Goal: Task Accomplishment & Management: Manage account settings

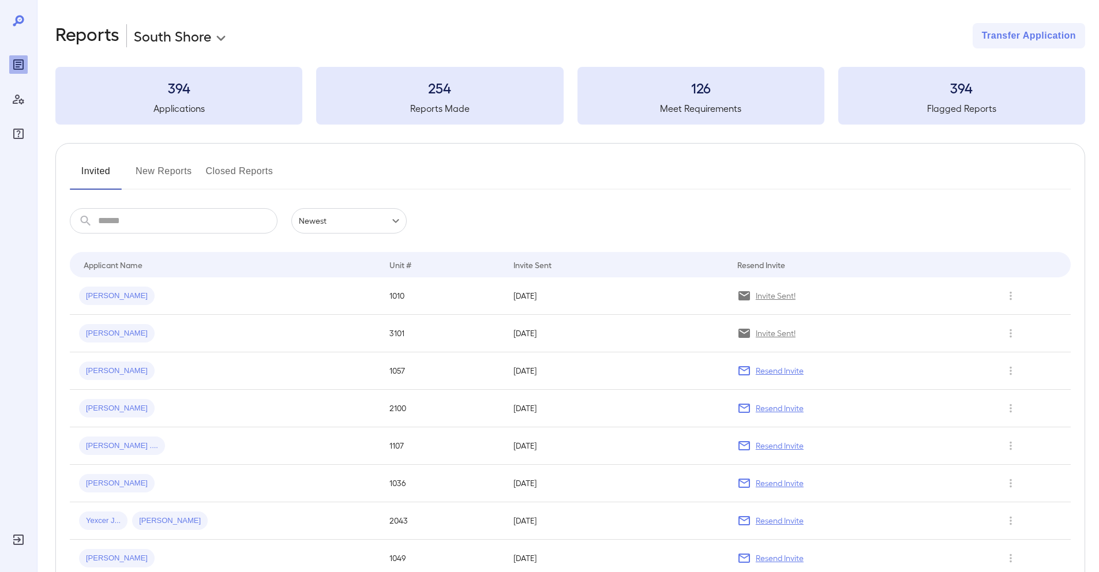
scroll to position [239, 0]
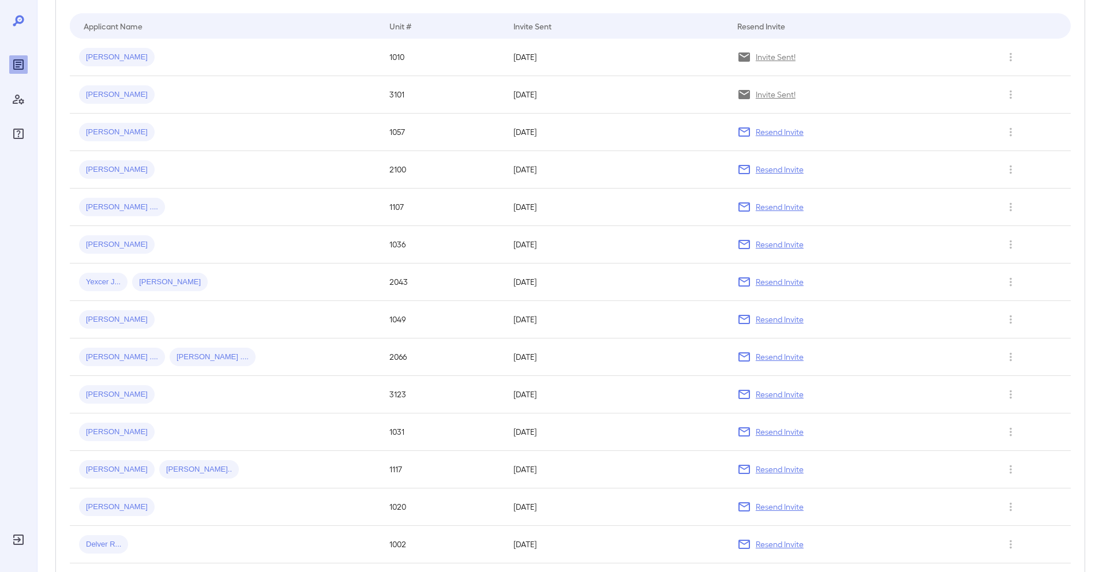
click at [19, 29] on div at bounding box center [18, 78] width 18 height 129
click at [20, 65] on icon "Reports" at bounding box center [19, 65] width 14 height 14
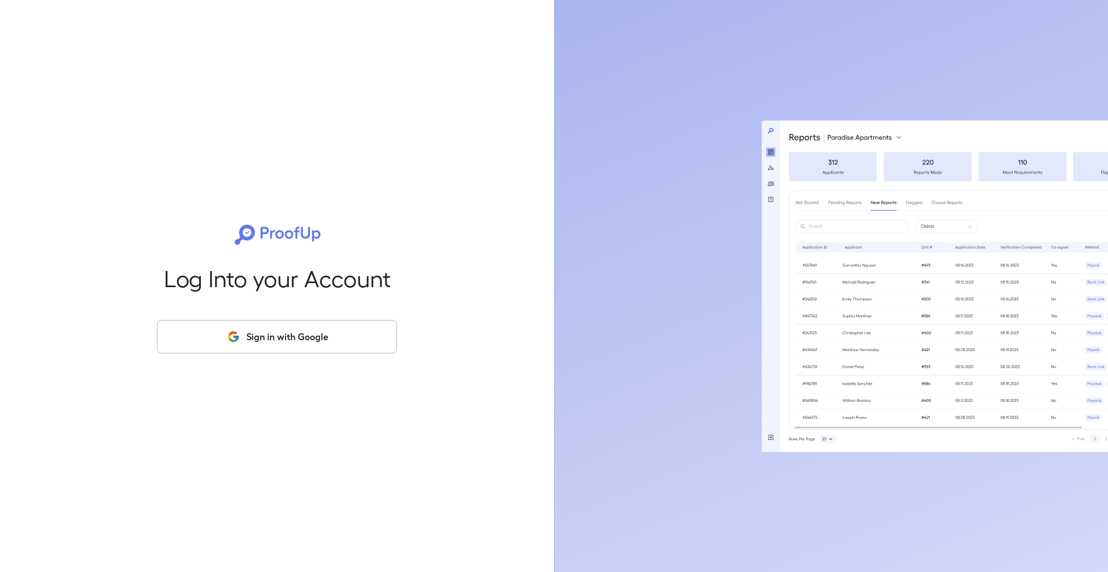
click at [334, 349] on button "Sign in with Google" at bounding box center [277, 336] width 240 height 33
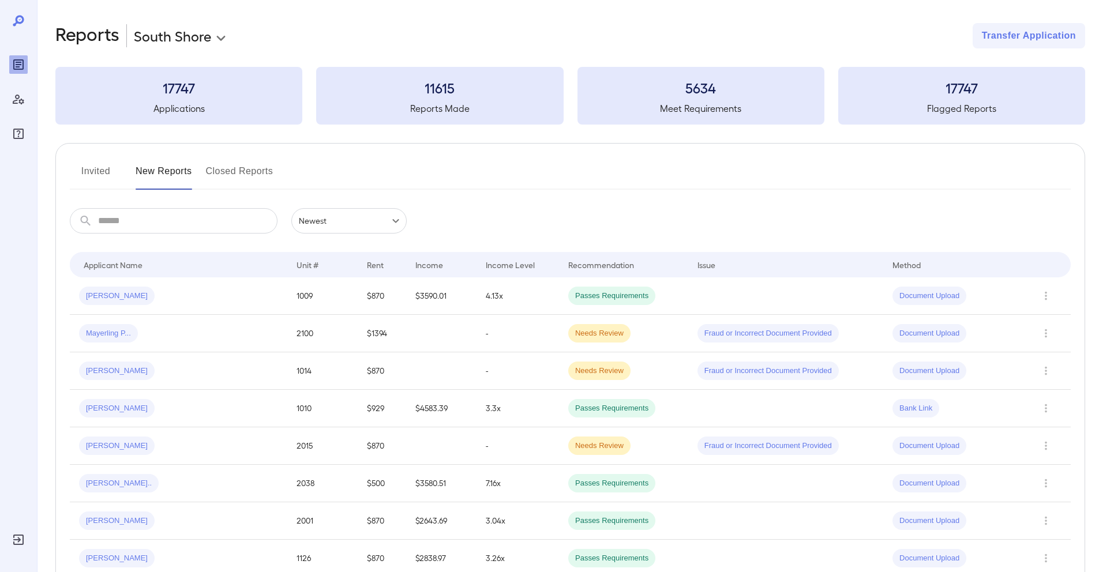
click at [95, 171] on button "Invited" at bounding box center [96, 176] width 52 height 28
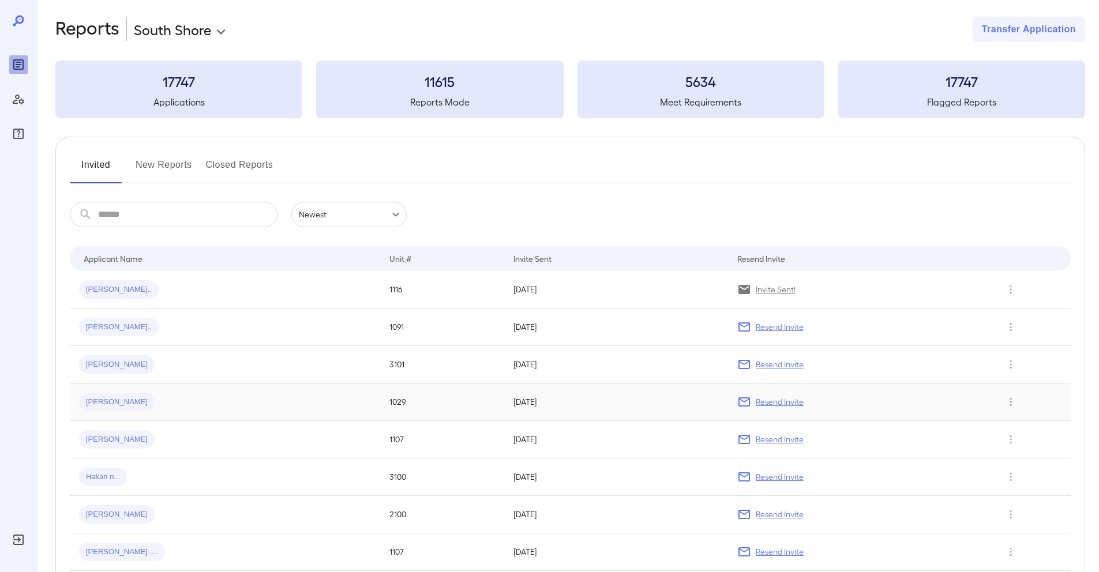
scroll to position [15, 0]
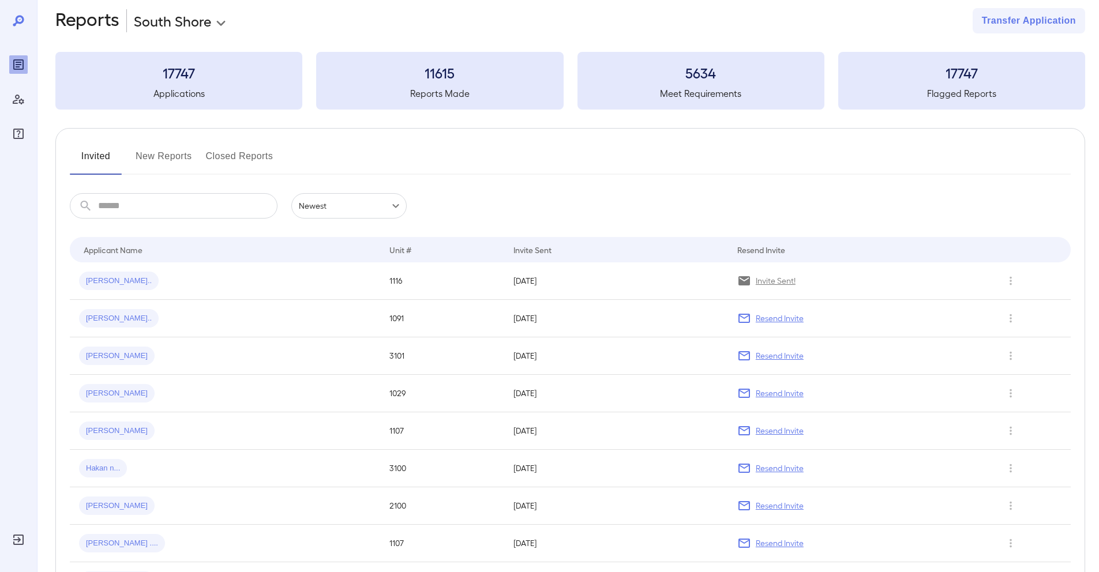
click at [175, 158] on button "New Reports" at bounding box center [164, 161] width 57 height 28
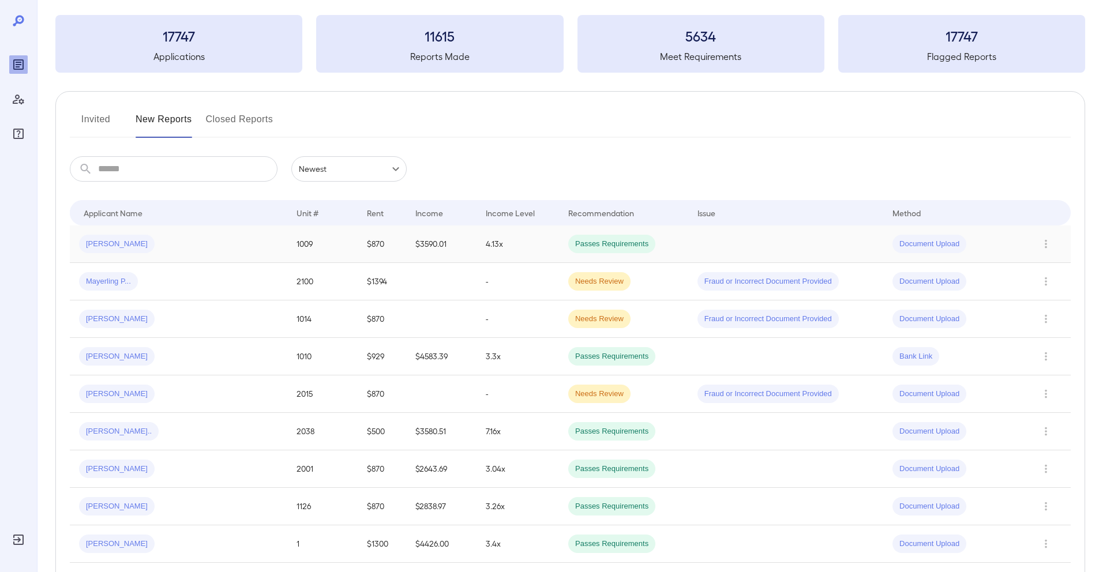
scroll to position [67, 0]
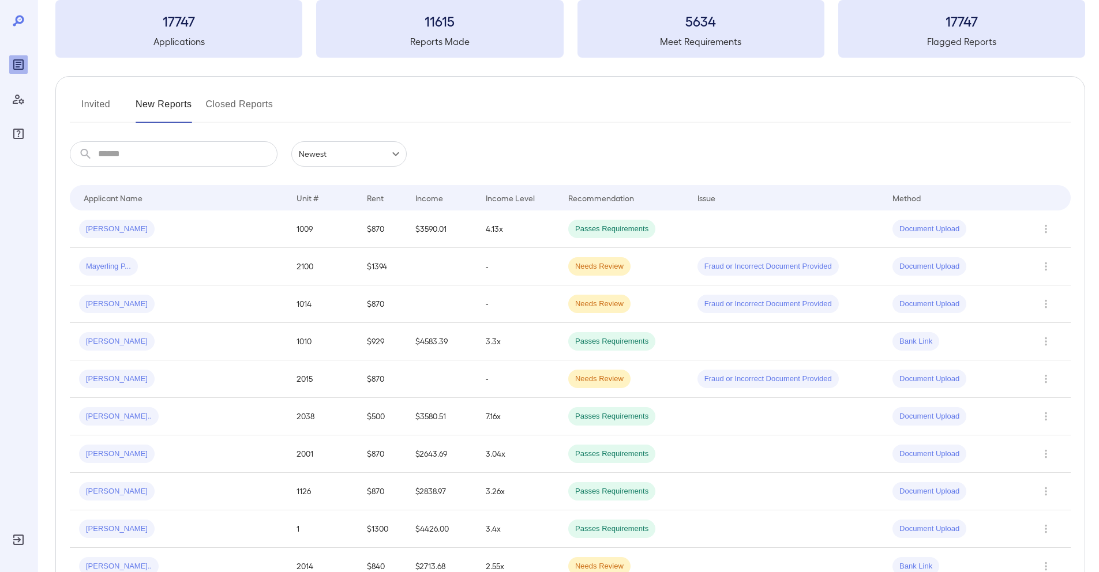
click at [91, 102] on button "Invited" at bounding box center [96, 109] width 52 height 28
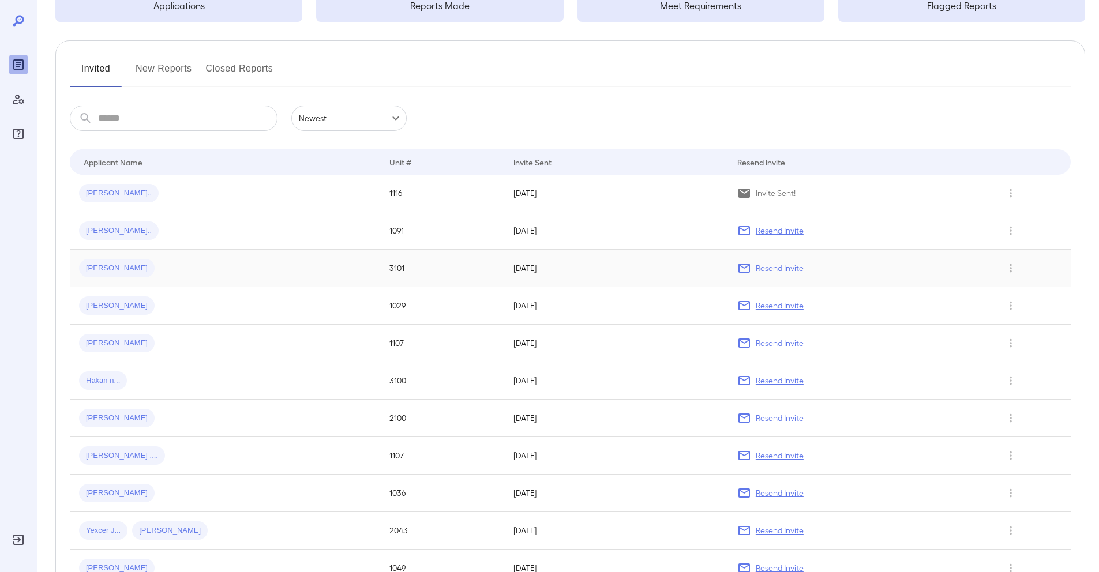
scroll to position [122, 0]
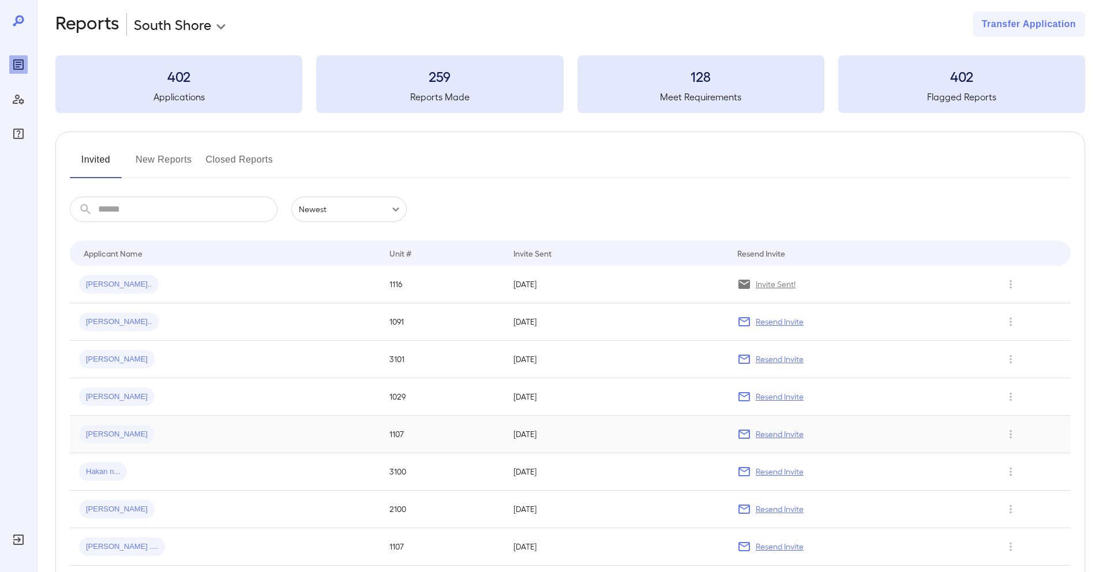
scroll to position [9, 0]
click at [182, 162] on button "New Reports" at bounding box center [164, 168] width 57 height 28
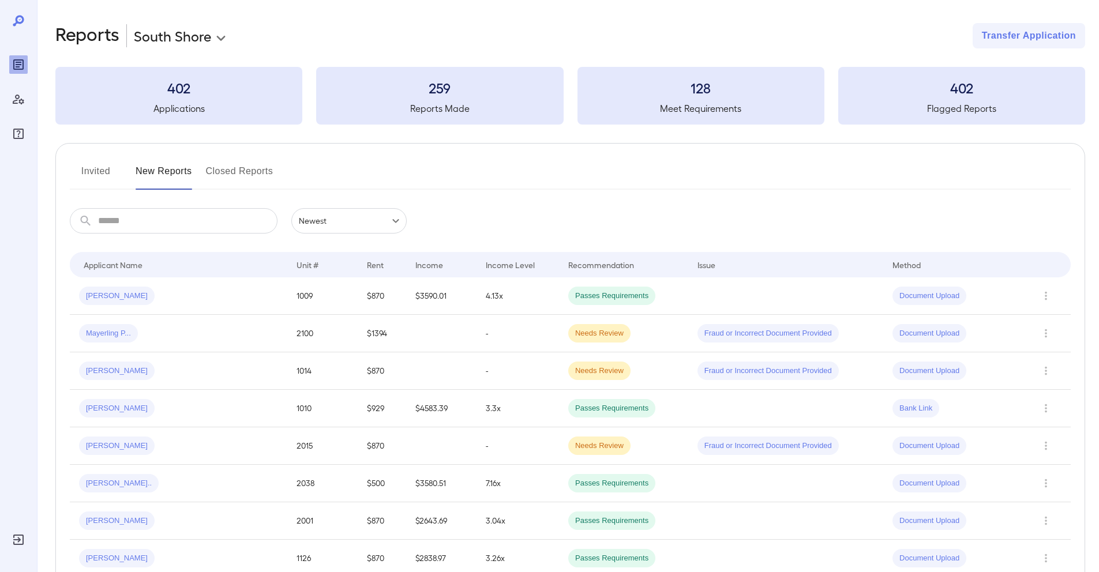
click at [95, 172] on button "Invited" at bounding box center [96, 176] width 52 height 28
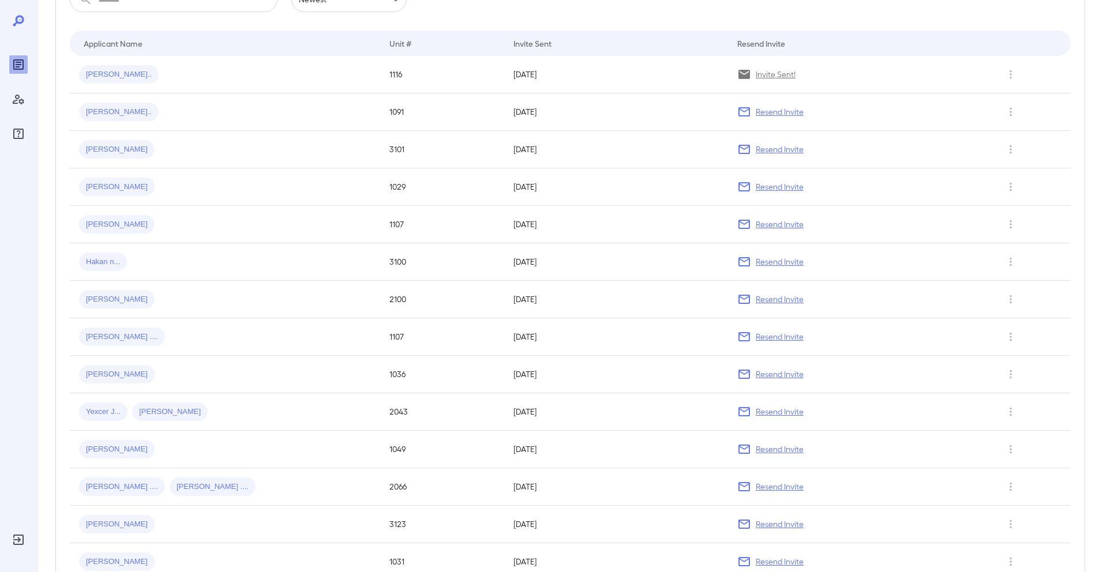
scroll to position [230, 0]
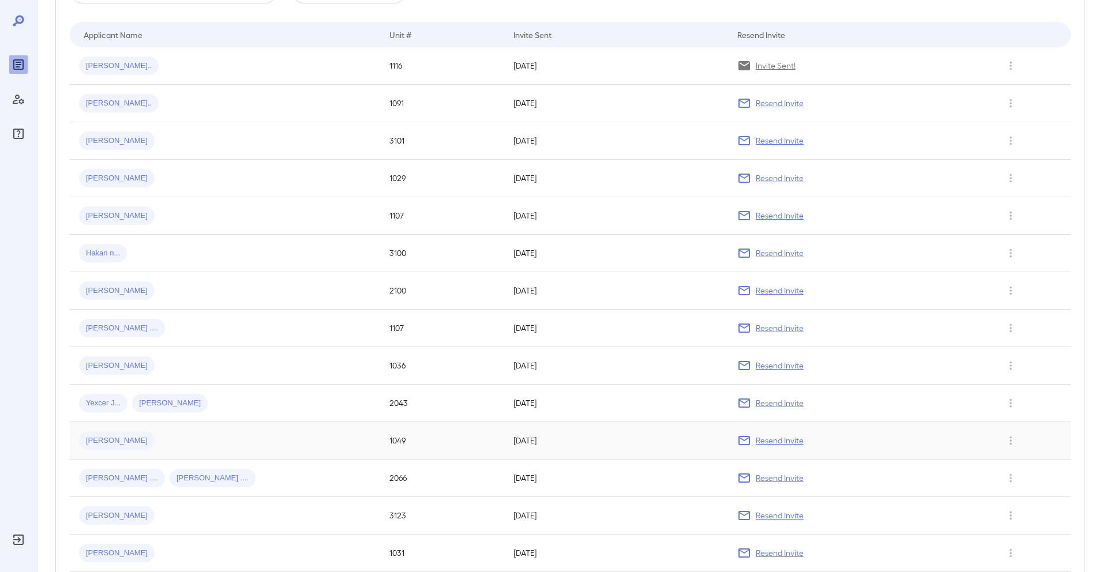
click at [159, 434] on div "[PERSON_NAME]" at bounding box center [225, 441] width 292 height 18
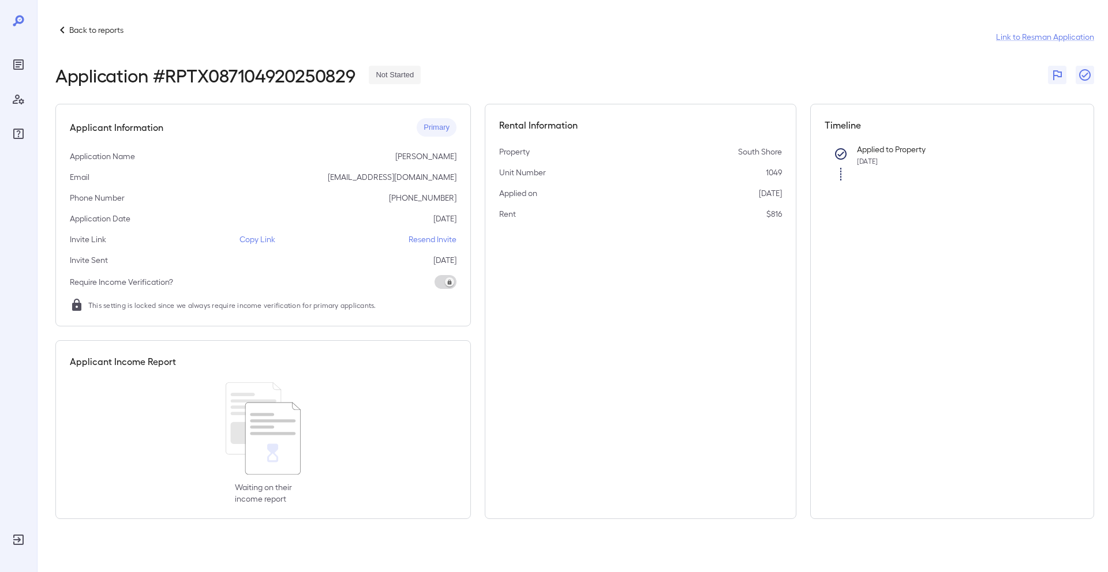
click at [18, 65] on icon "Reports" at bounding box center [19, 65] width 6 height 6
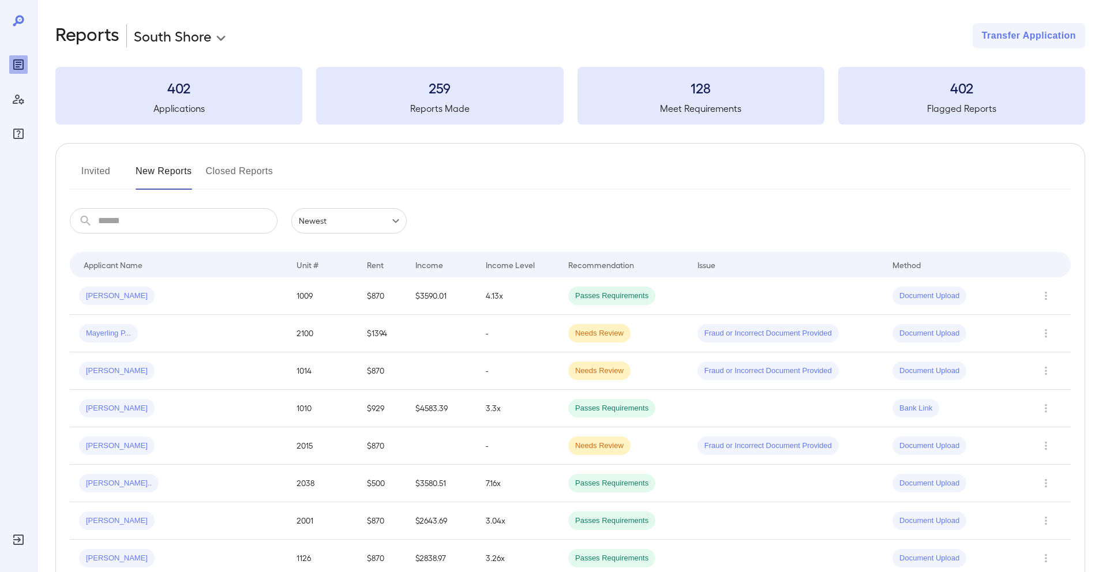
click at [98, 170] on button "Invited" at bounding box center [96, 176] width 52 height 28
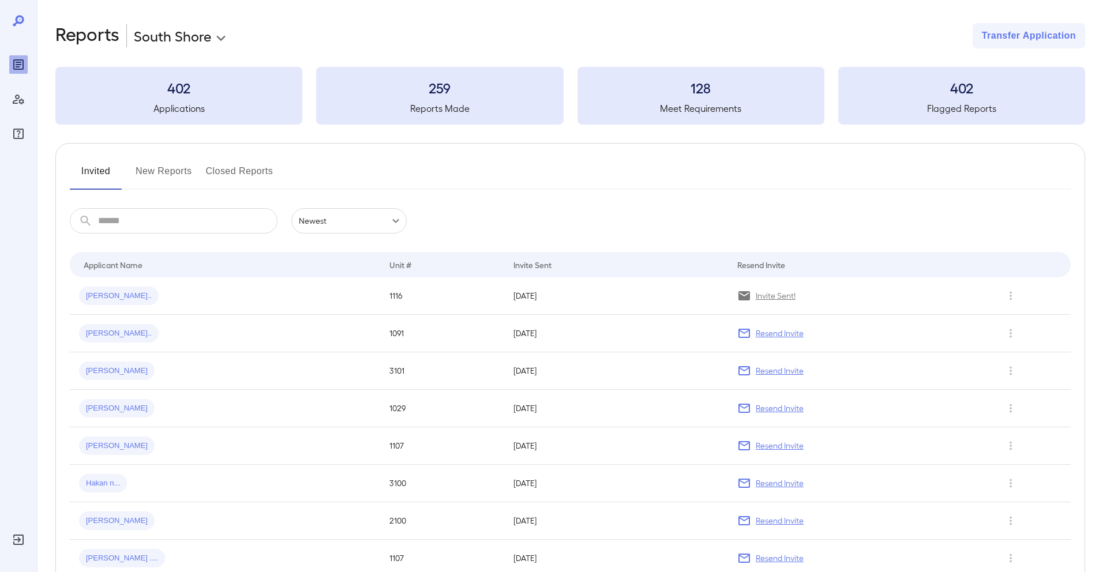
click at [158, 170] on button "New Reports" at bounding box center [164, 176] width 57 height 28
